Goal: Information Seeking & Learning: Find specific page/section

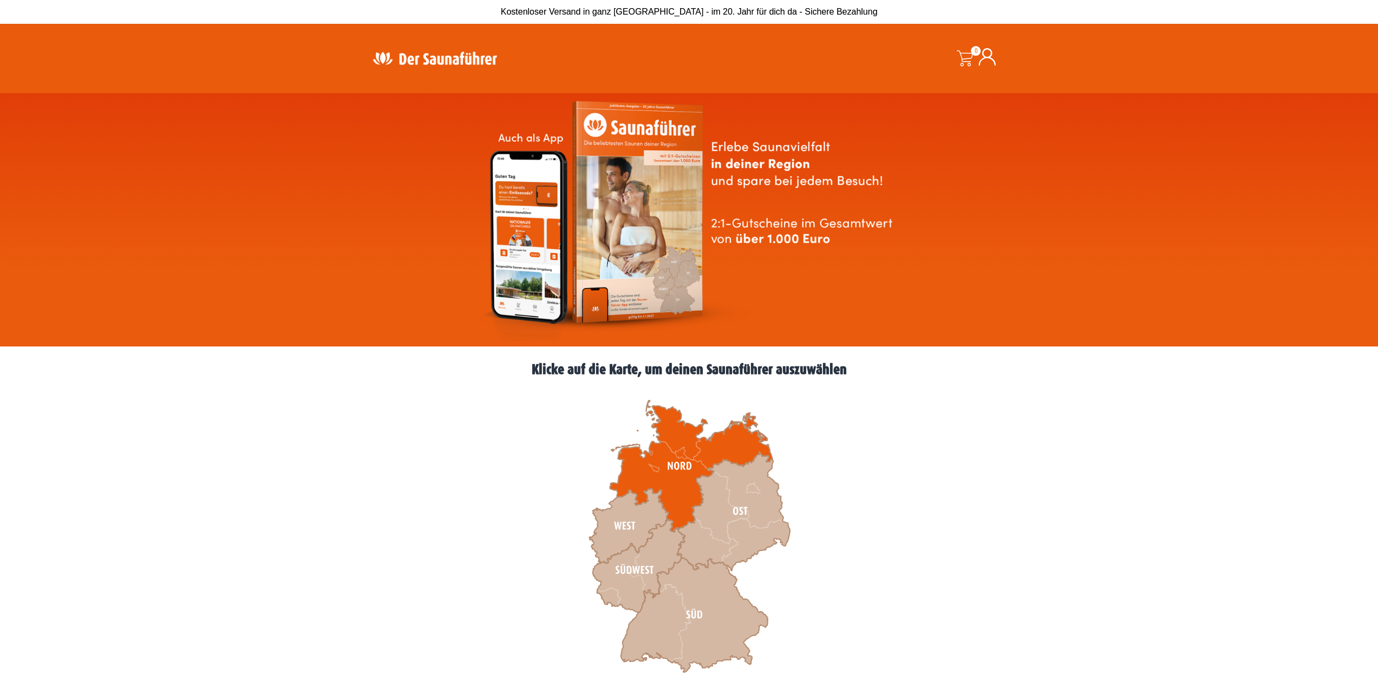
click at [680, 452] on icon at bounding box center [691, 467] width 162 height 132
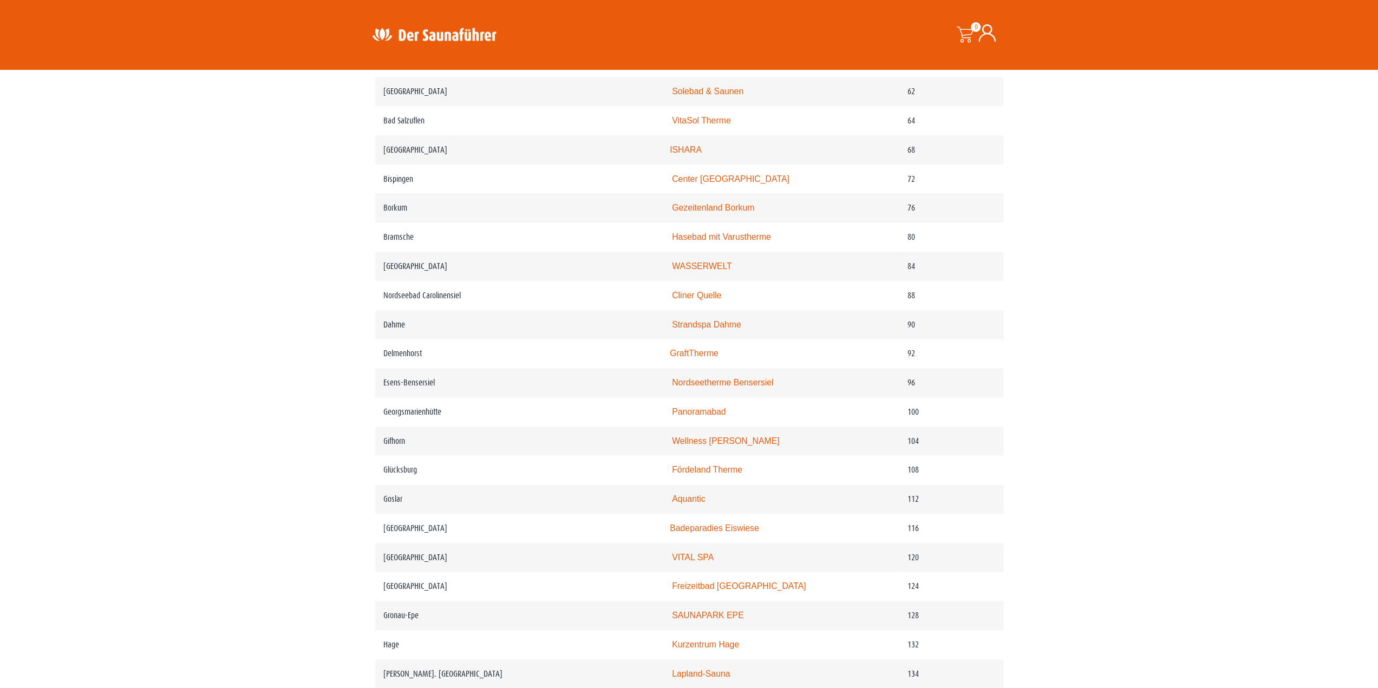
scroll to position [1029, 0]
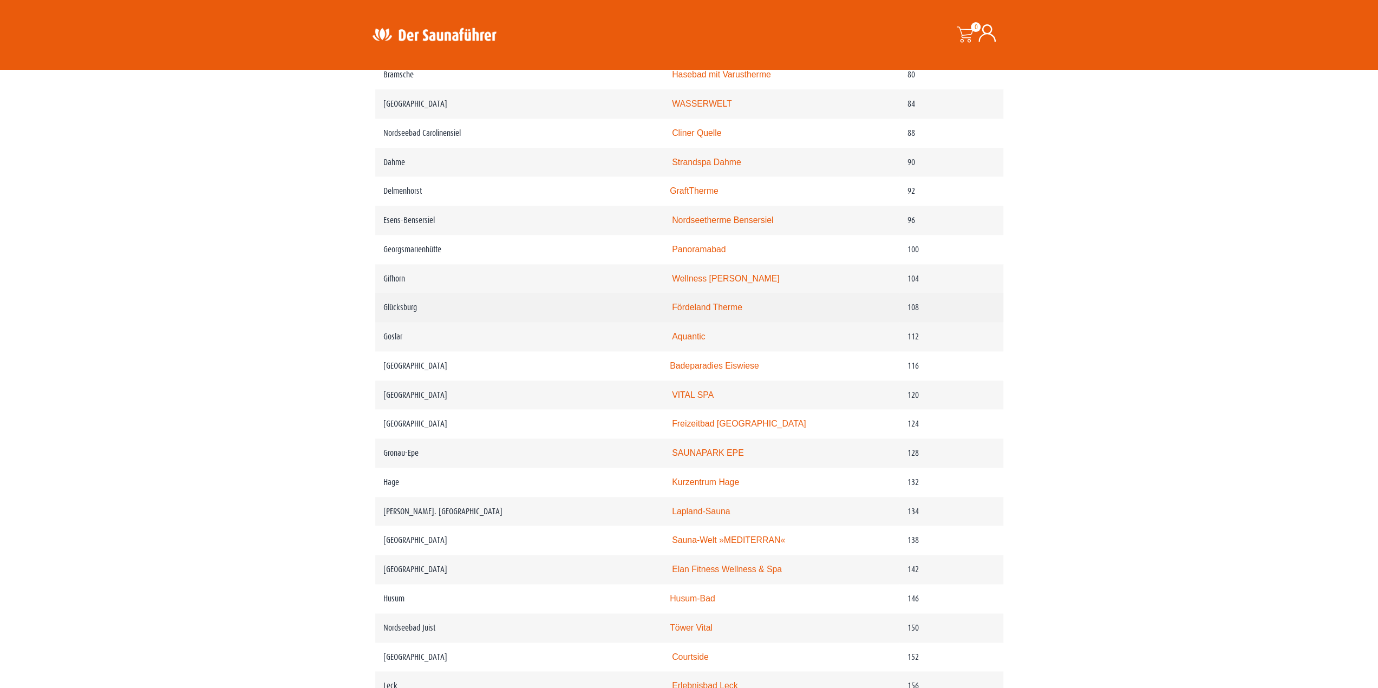
click at [702, 312] on link "Fördeland Therme" at bounding box center [707, 307] width 70 height 9
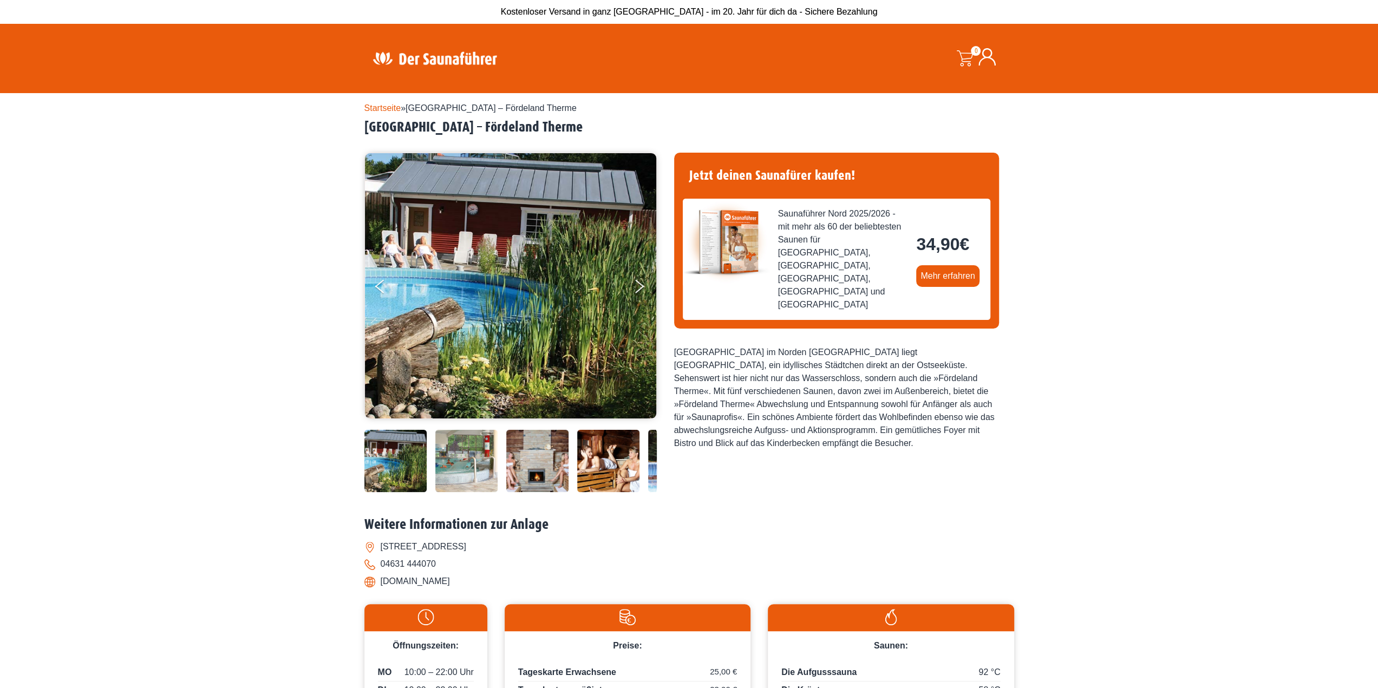
drag, startPoint x: 482, startPoint y: 581, endPoint x: 383, endPoint y: 582, distance: 98.6
click at [383, 582] on li "[DOMAIN_NAME]" at bounding box center [690, 581] width 650 height 17
copy li "[DOMAIN_NAME]"
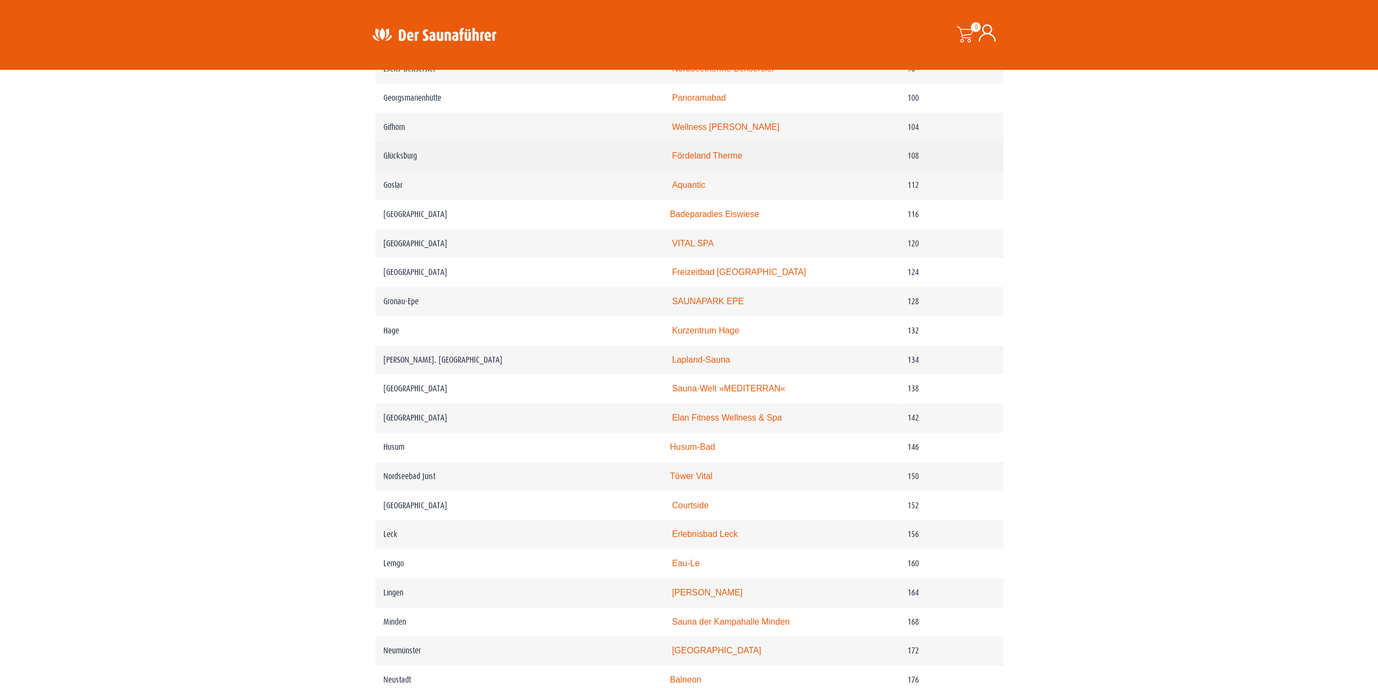
scroll to position [1192, 0]
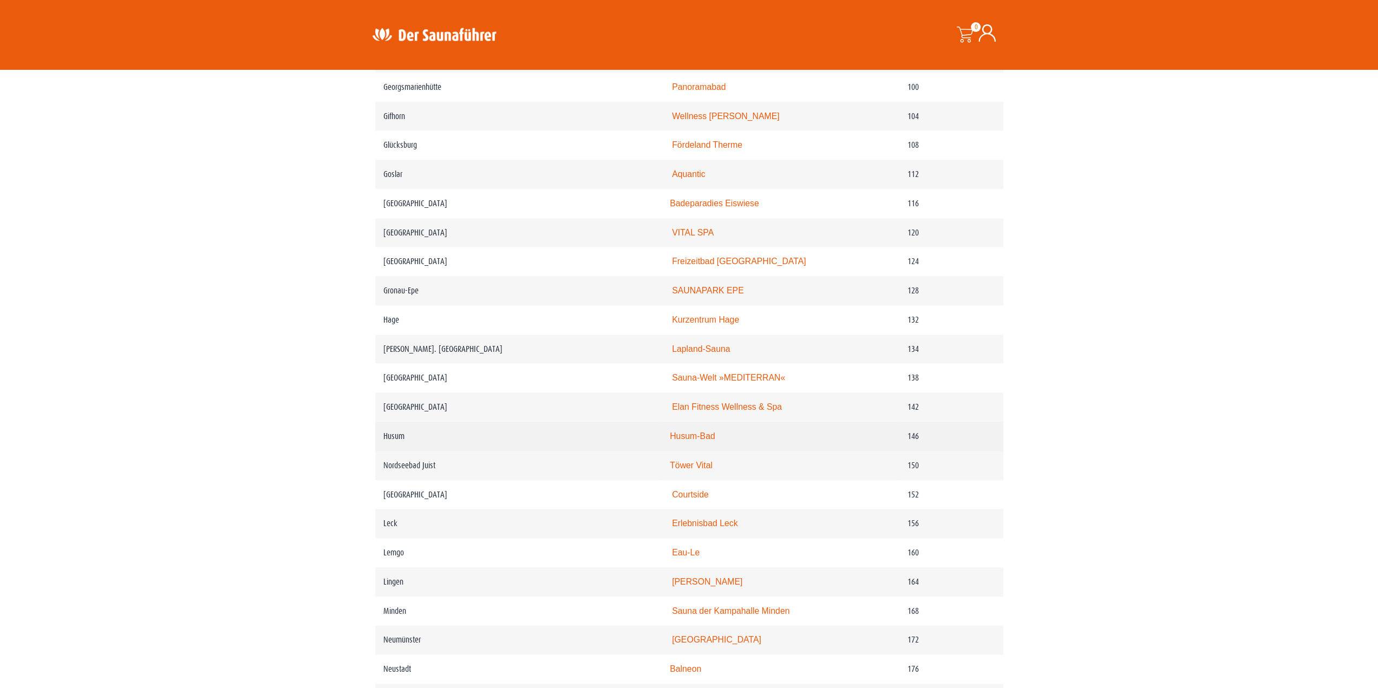
click at [713, 441] on link "Husum-Bad" at bounding box center [692, 436] width 45 height 9
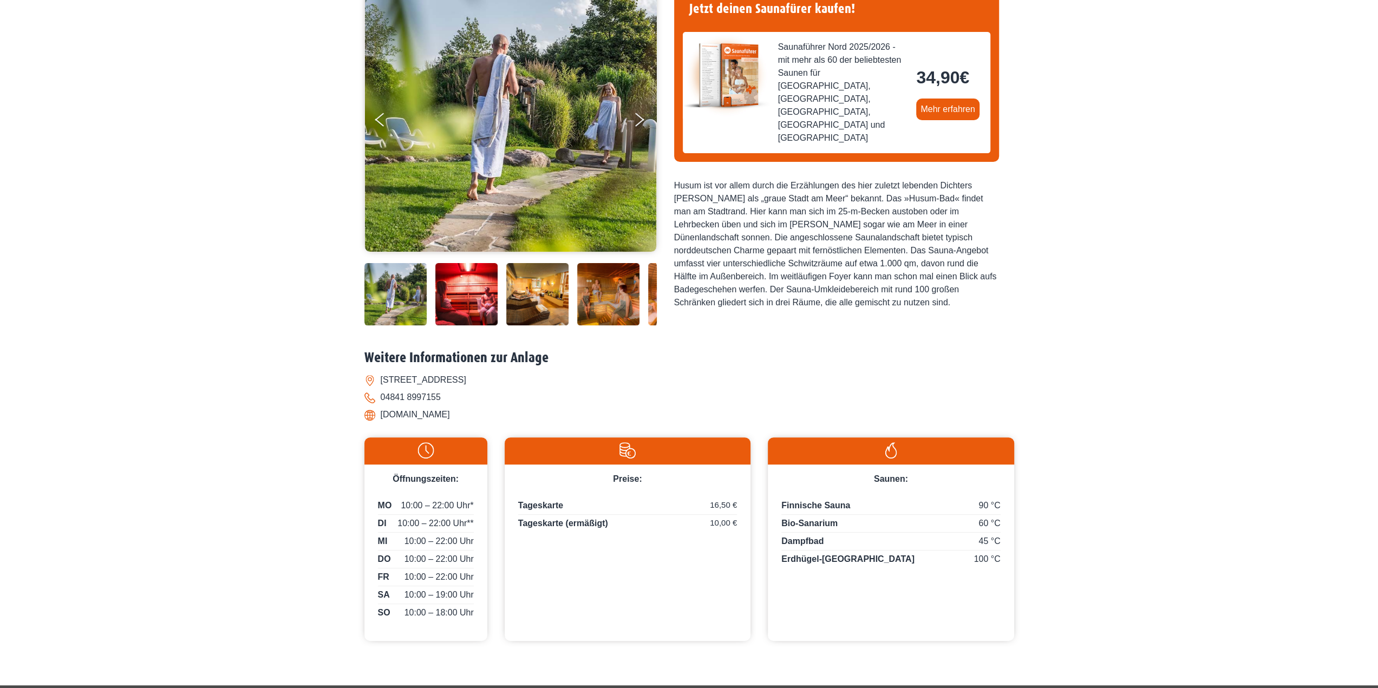
scroll to position [217, 0]
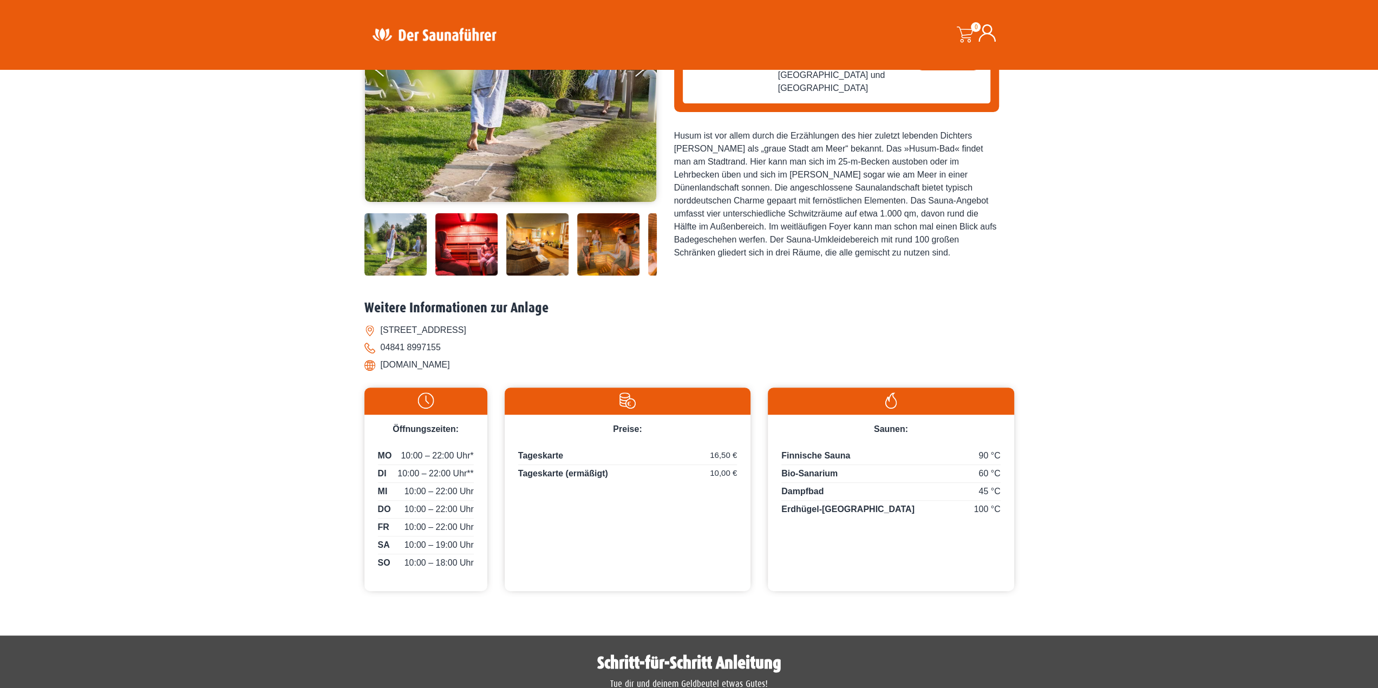
drag, startPoint x: 458, startPoint y: 365, endPoint x: 382, endPoint y: 372, distance: 76.1
click at [382, 372] on li "www.husum-bad.de" at bounding box center [690, 364] width 650 height 17
copy li "www.husum-bad.de"
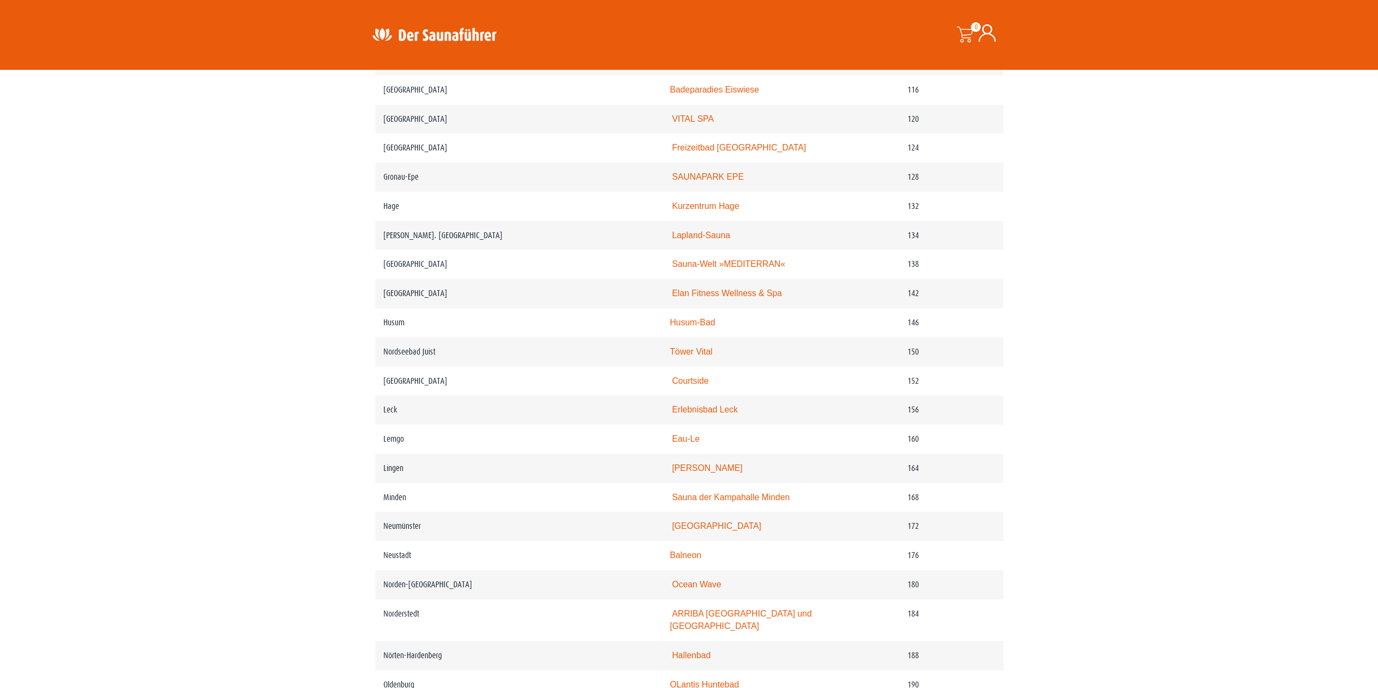
scroll to position [1408, 0]
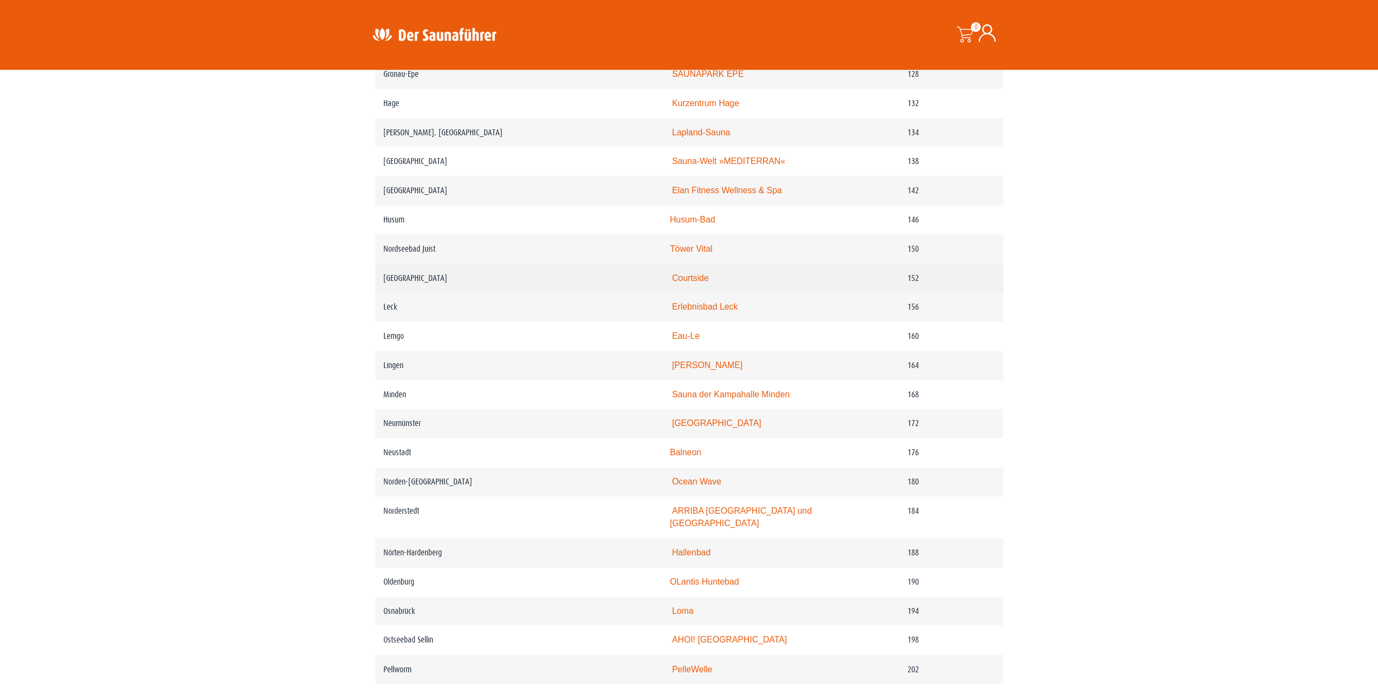
click at [700, 283] on link "Courtside" at bounding box center [690, 278] width 37 height 9
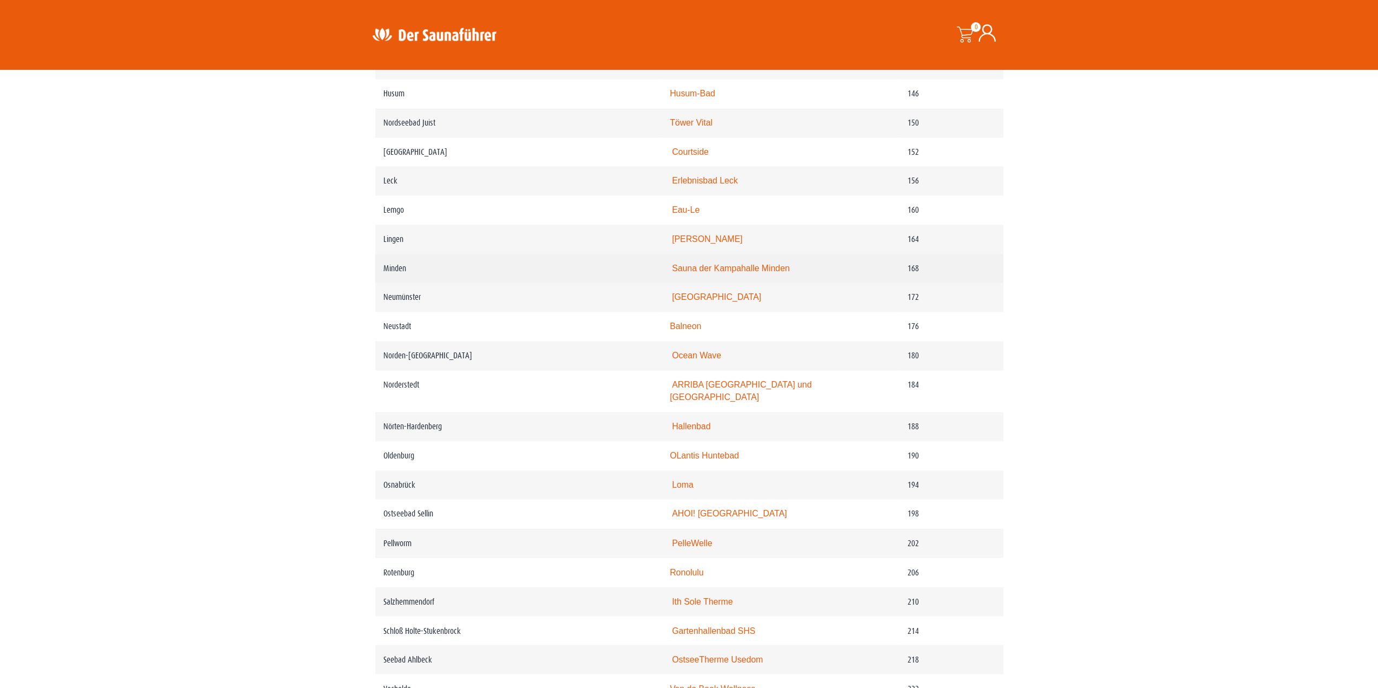
scroll to position [1571, 0]
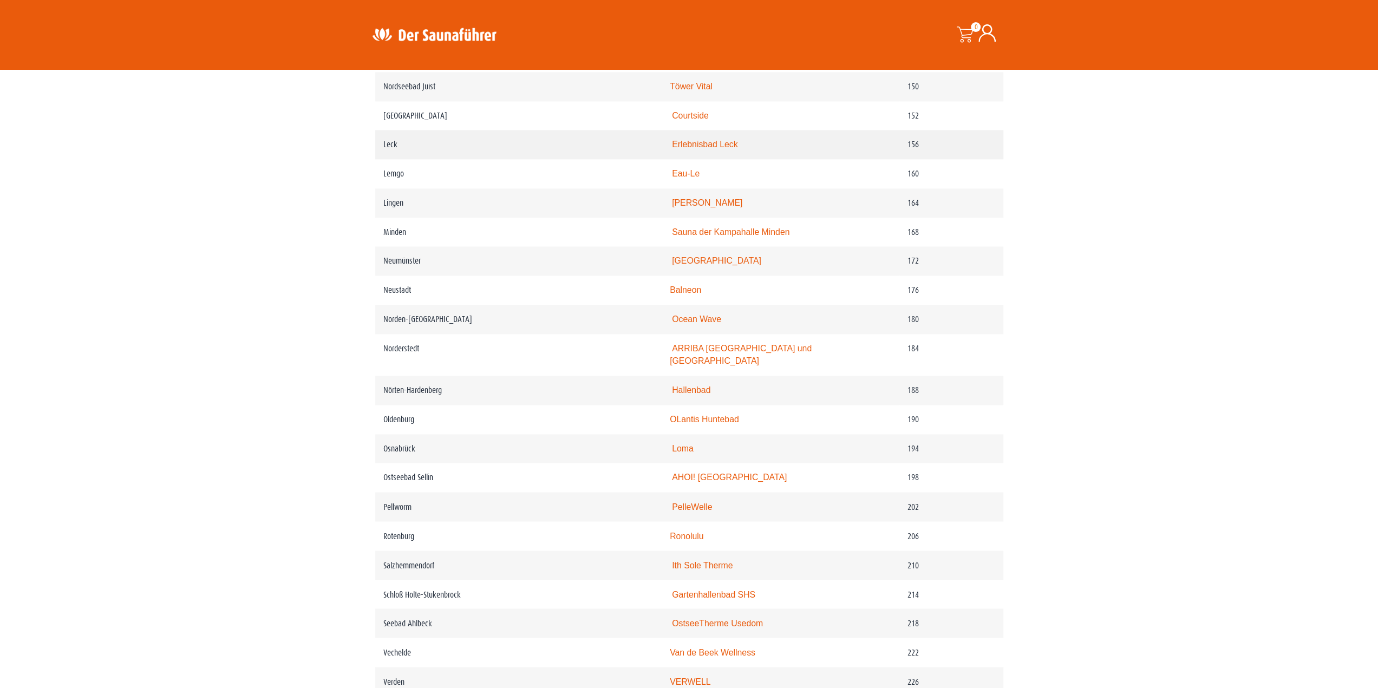
click at [695, 149] on link "Erlebnisbad Leck" at bounding box center [705, 144] width 66 height 9
click at [708, 265] on link "Bad am Stadtwald" at bounding box center [716, 260] width 89 height 9
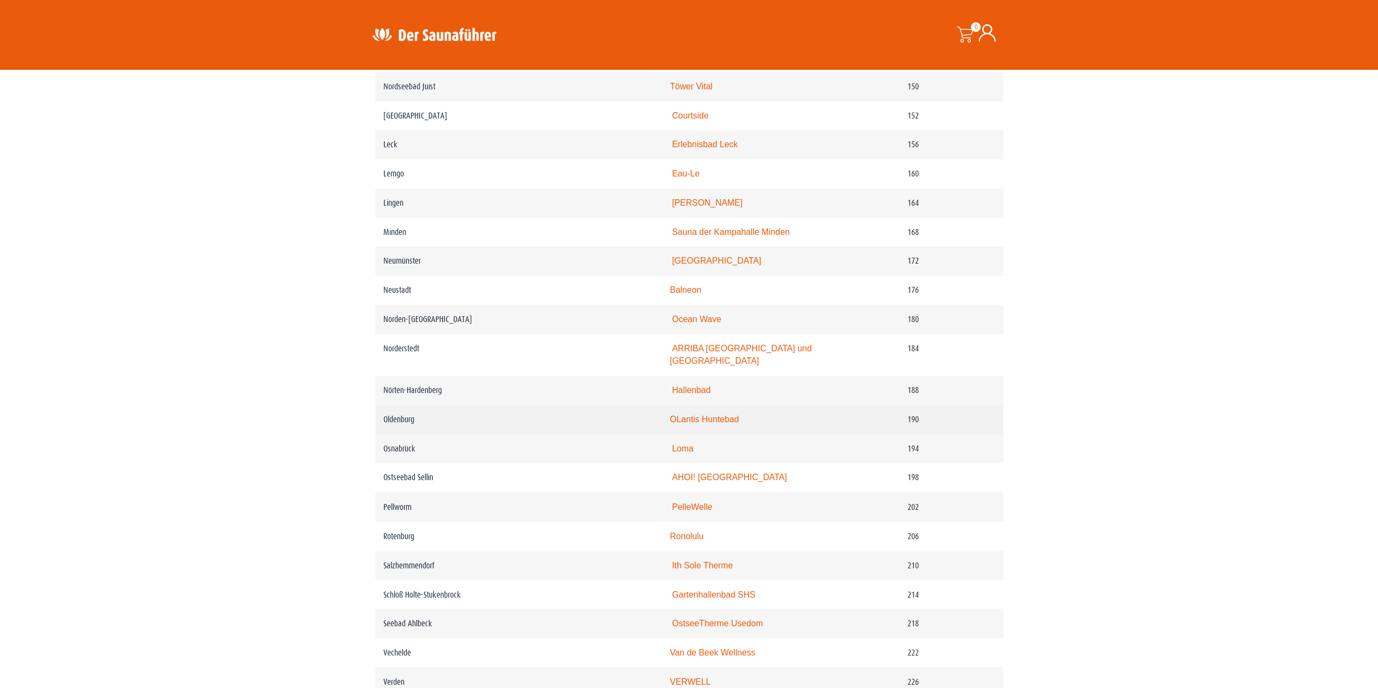
click at [734, 422] on link "OLantis Huntebad" at bounding box center [704, 419] width 69 height 9
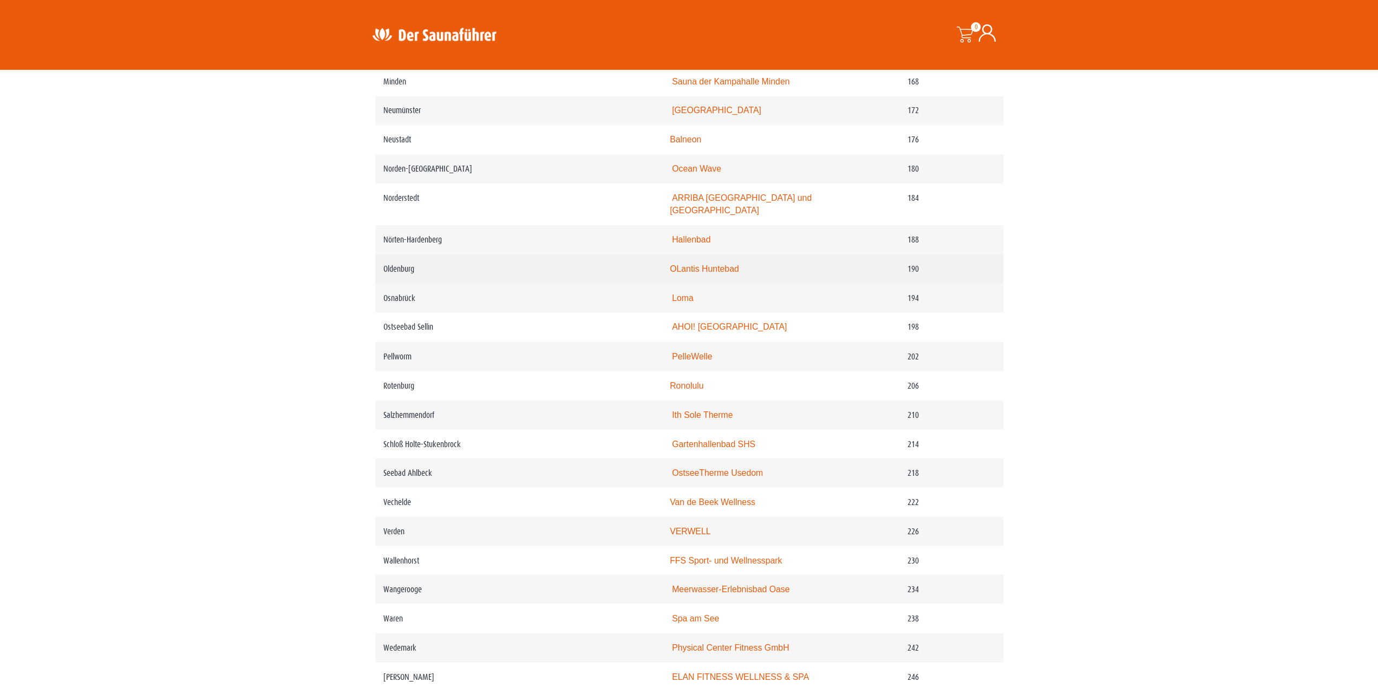
scroll to position [1733, 0]
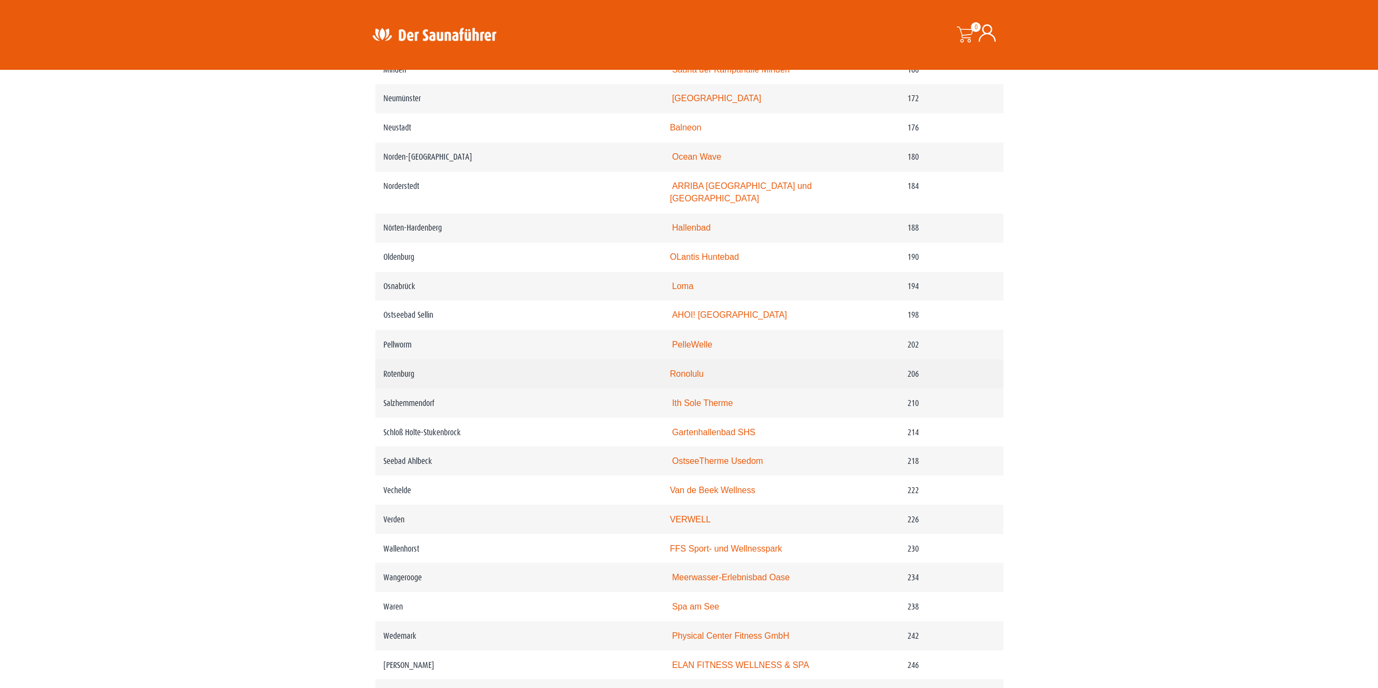
click at [699, 378] on link "Ronolulu" at bounding box center [687, 373] width 34 height 9
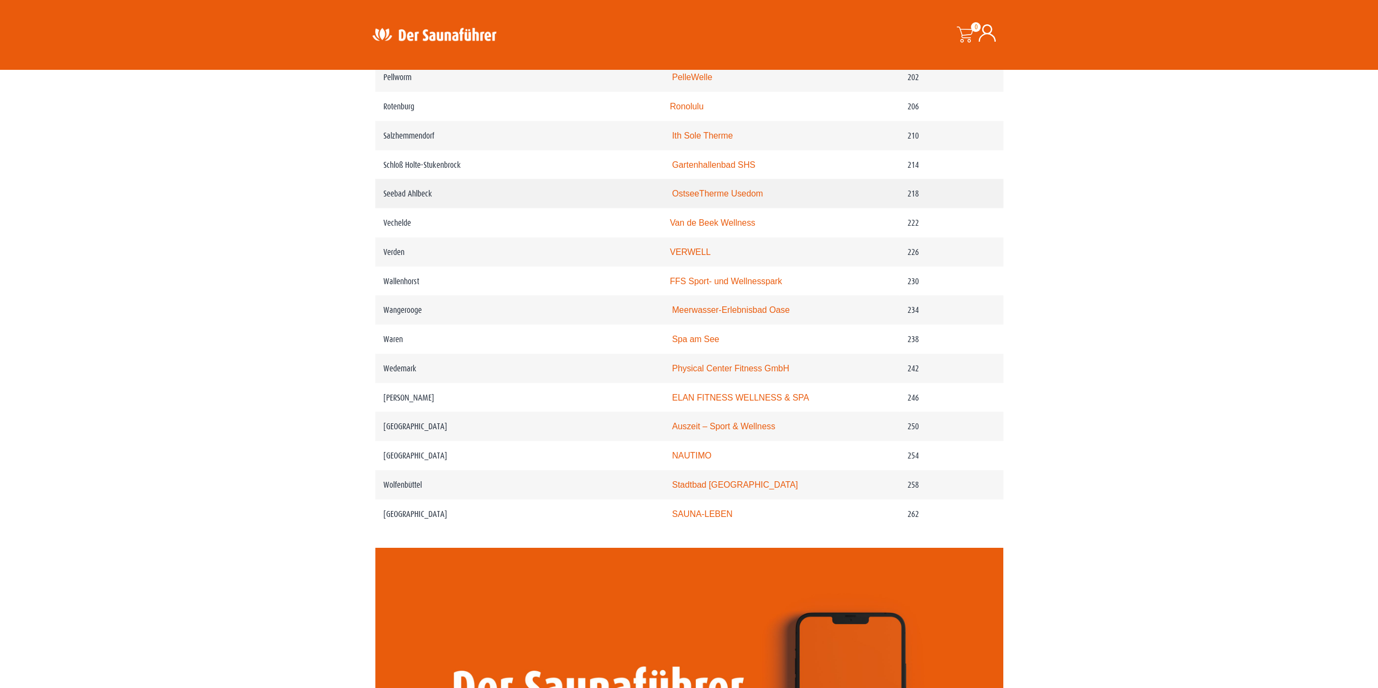
scroll to position [2004, 0]
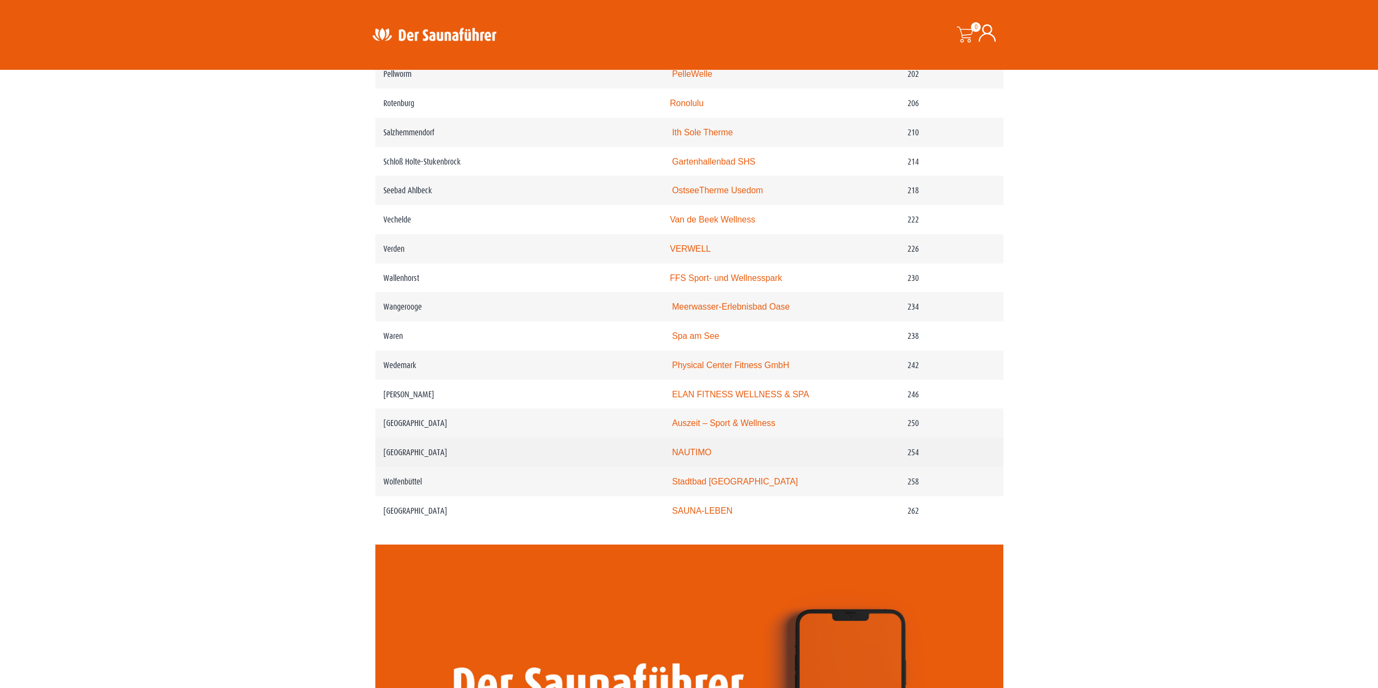
click at [702, 457] on link "NAUTIMO" at bounding box center [692, 451] width 40 height 9
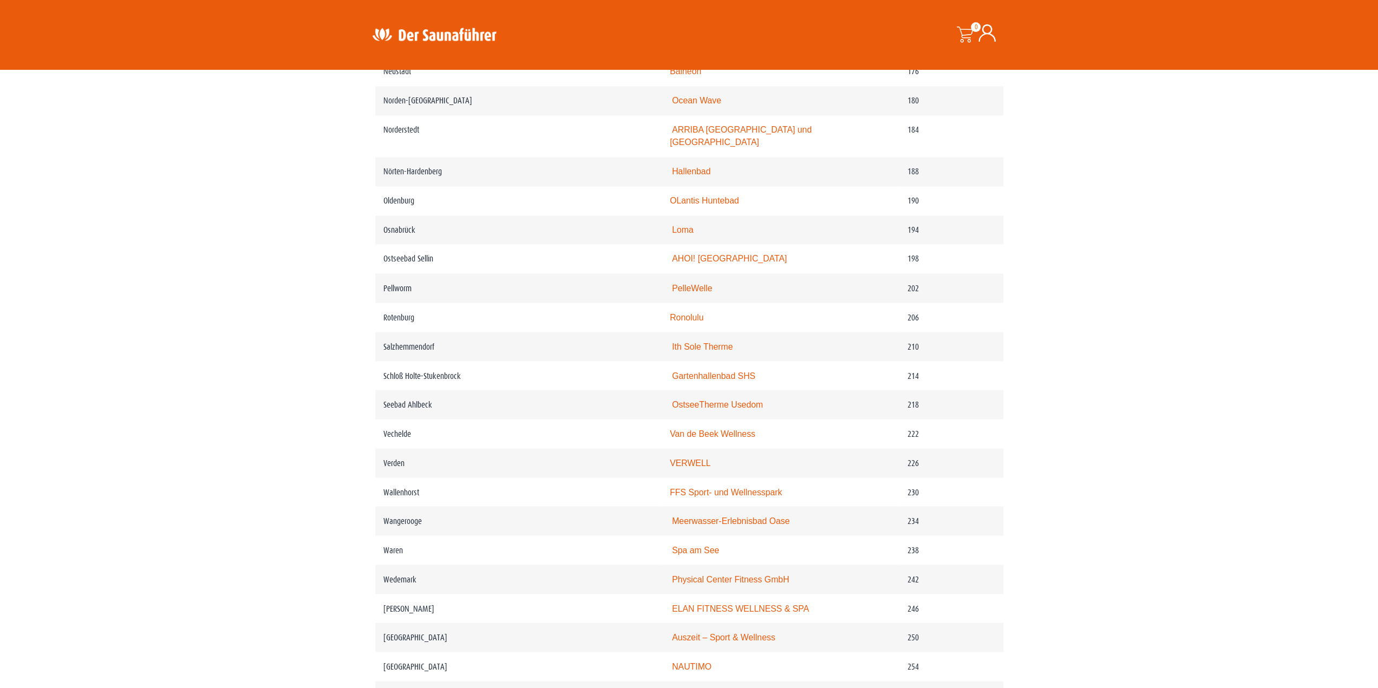
scroll to position [1536, 0]
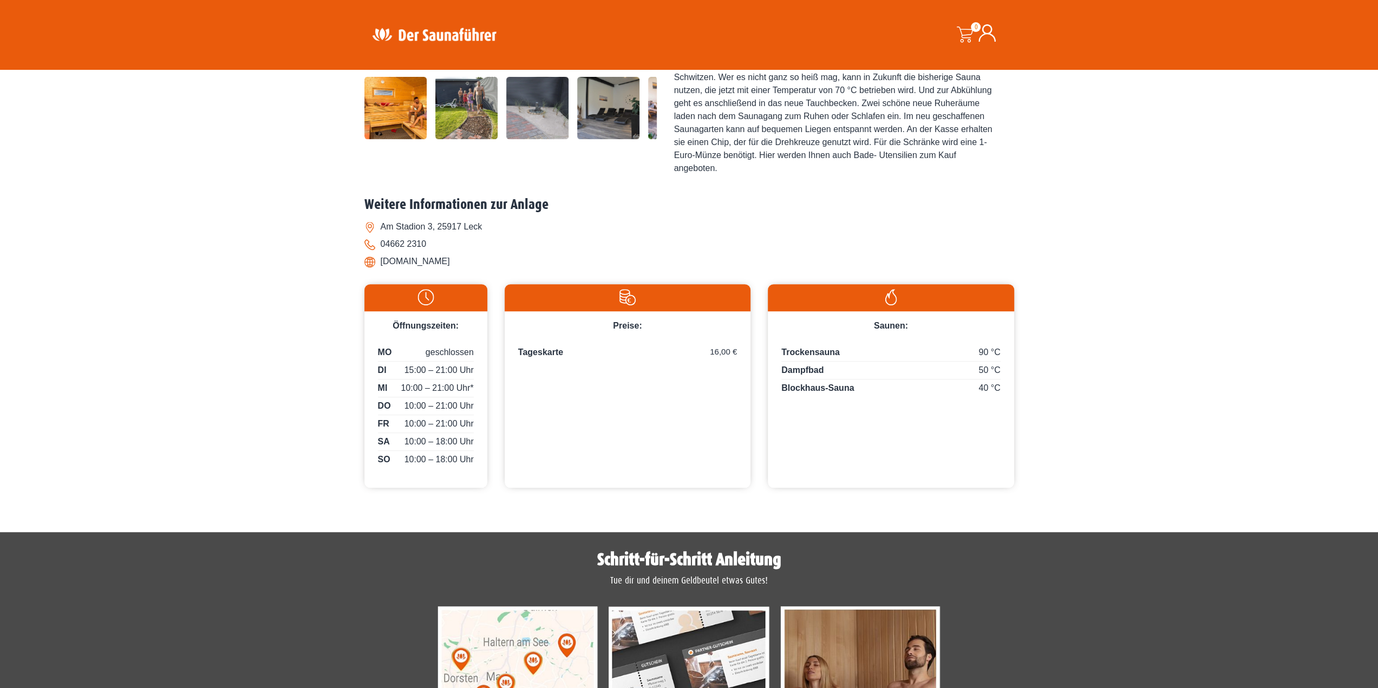
scroll to position [433, 0]
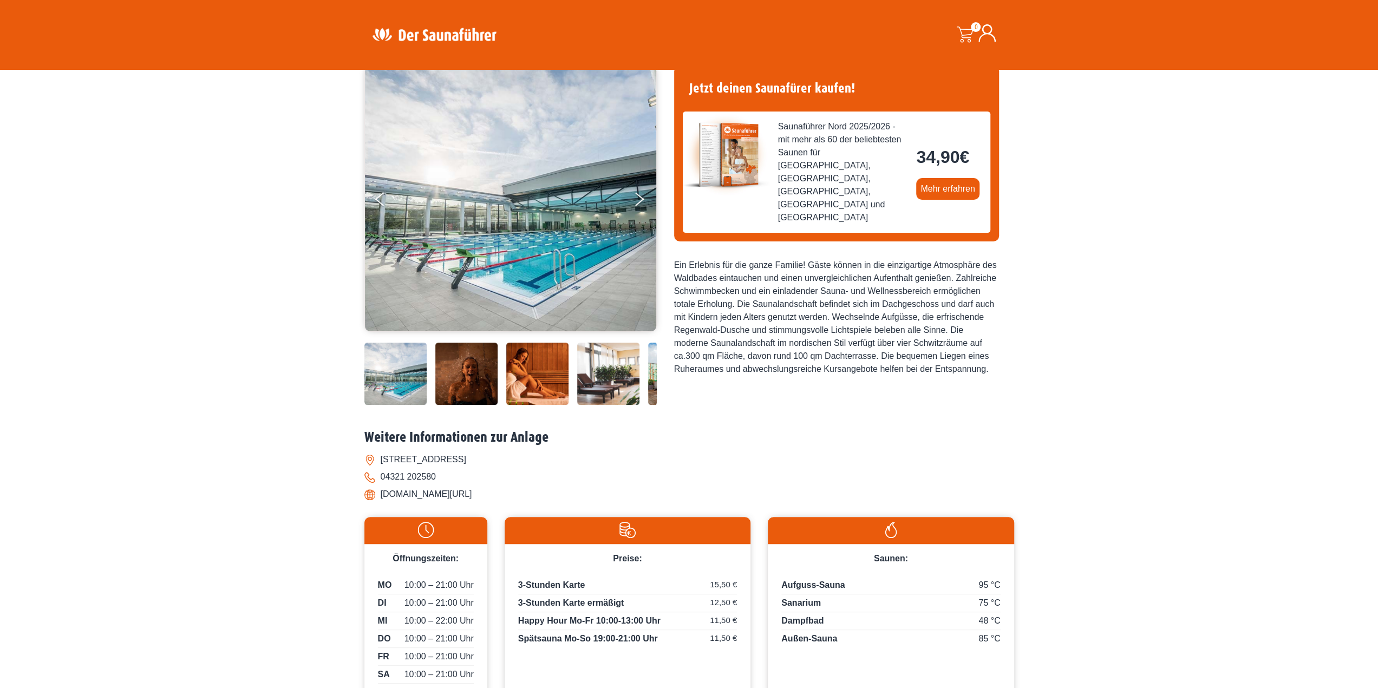
scroll to position [162, 0]
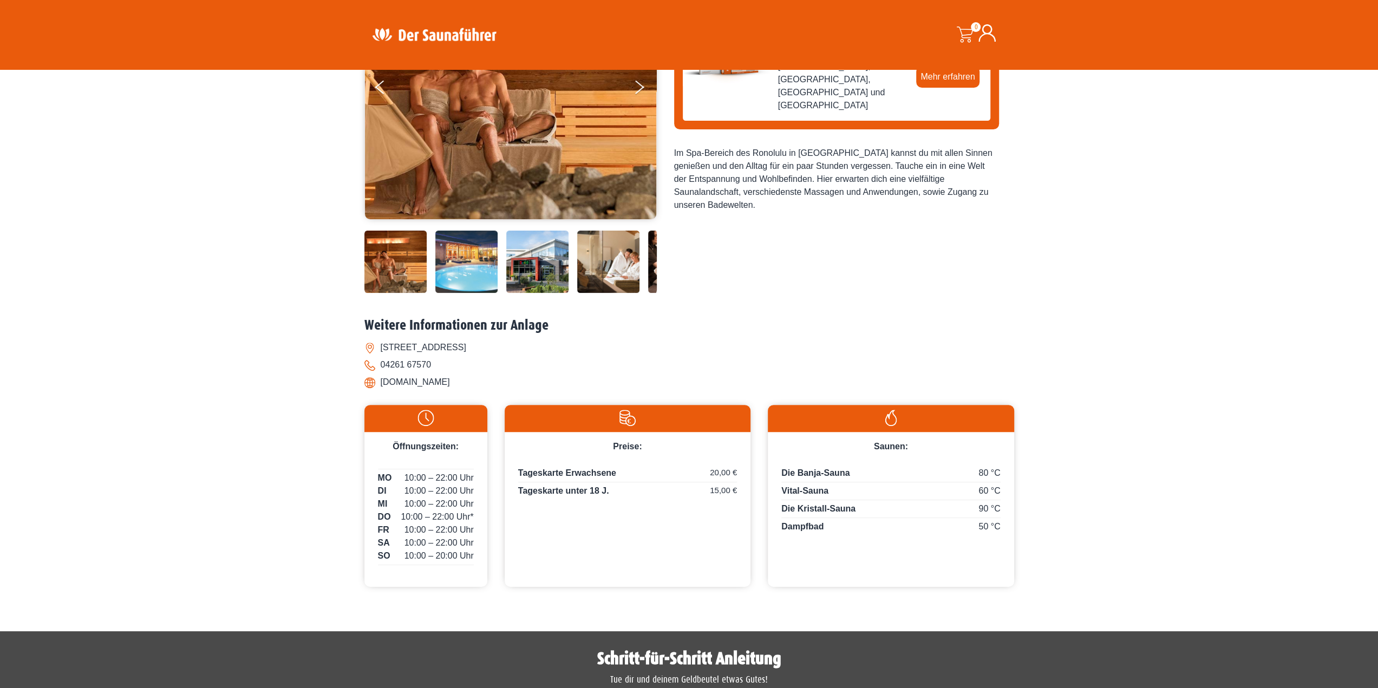
scroll to position [217, 0]
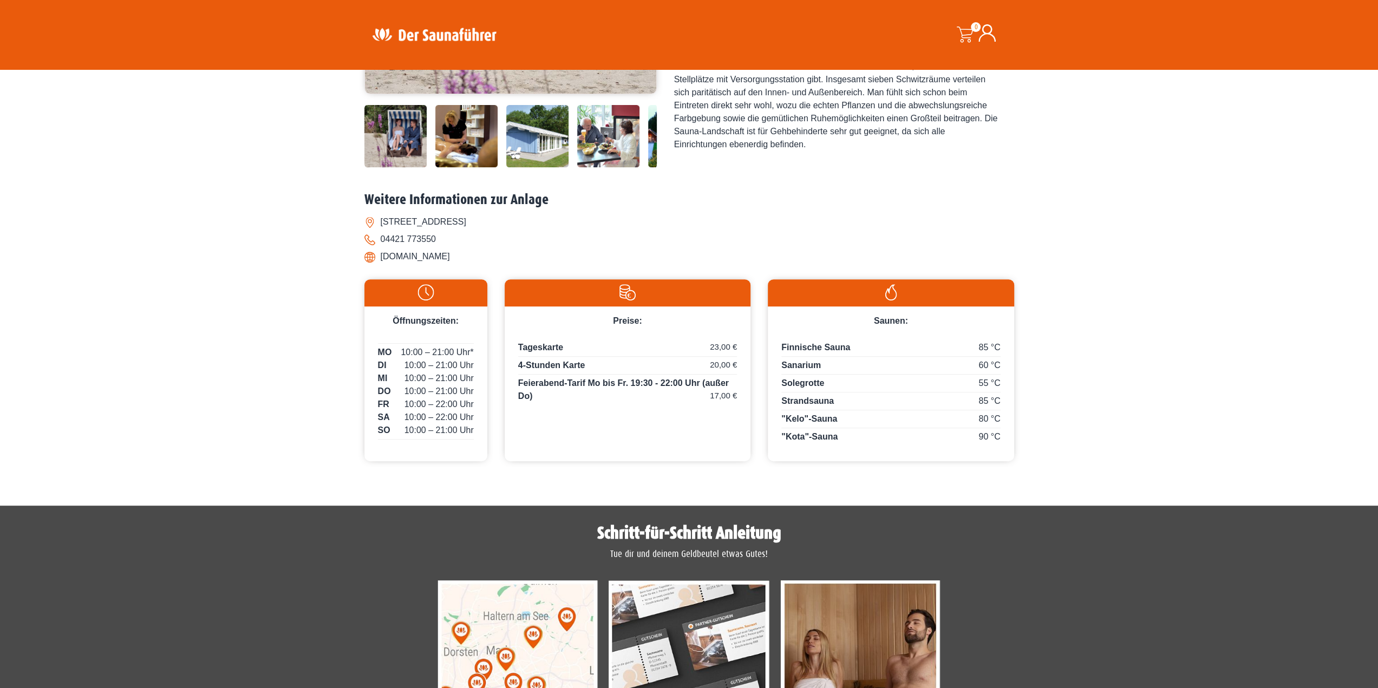
scroll to position [54, 0]
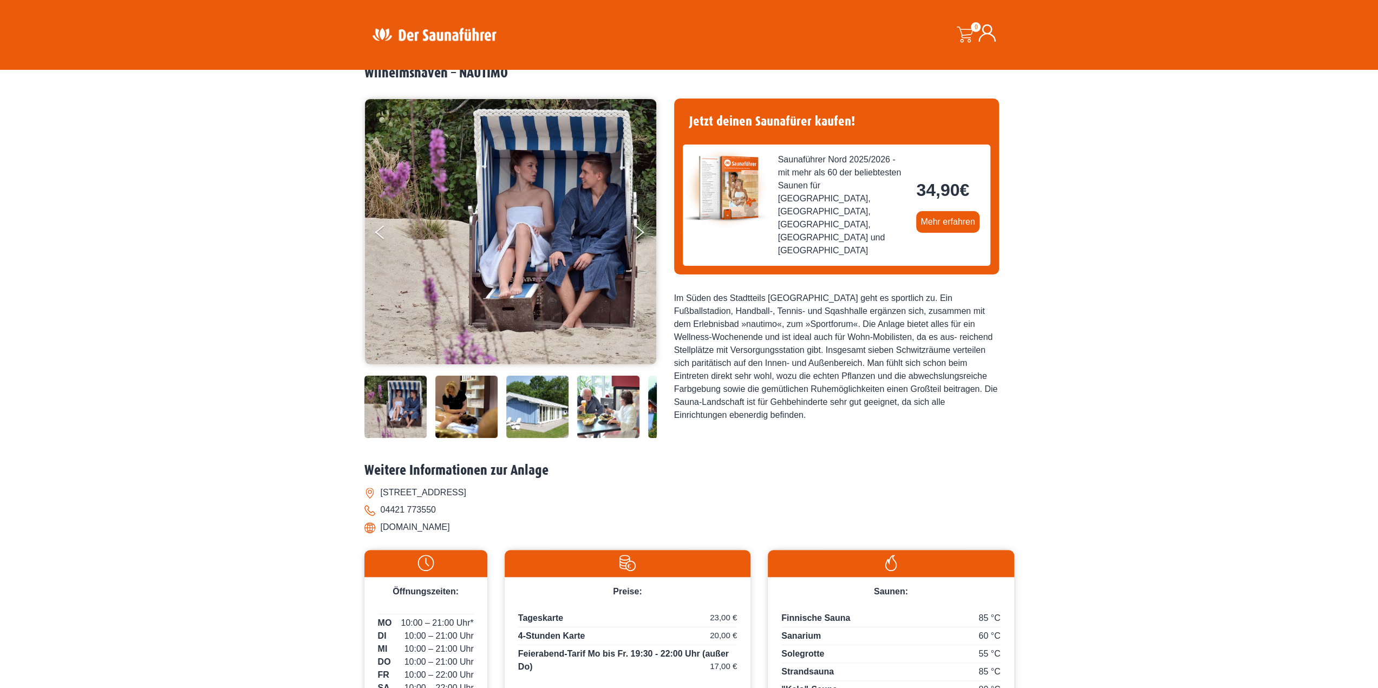
drag, startPoint x: 446, startPoint y: 528, endPoint x: 381, endPoint y: 534, distance: 65.3
click at [381, 534] on li "[DOMAIN_NAME]" at bounding box center [690, 527] width 650 height 17
copy li "[DOMAIN_NAME]"
